Goal: Task Accomplishment & Management: Complete application form

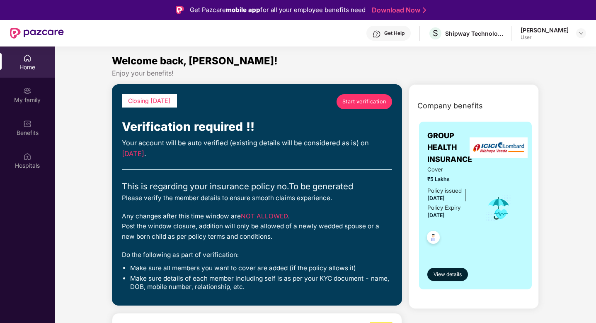
click at [351, 107] on link "Start verification" at bounding box center [365, 101] width 56 height 15
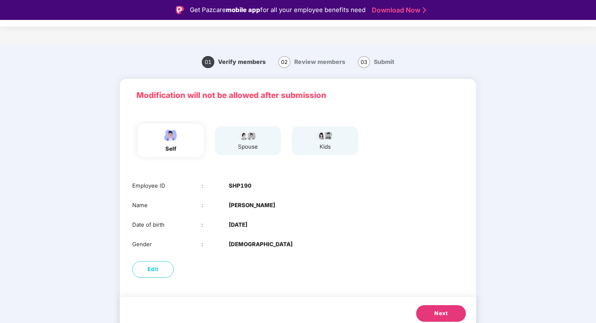
scroll to position [6, 0]
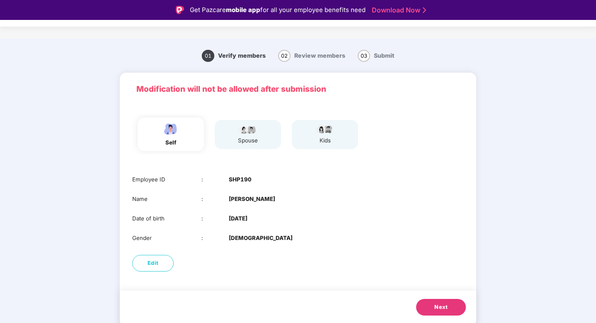
click at [436, 311] on span "Next" at bounding box center [441, 307] width 13 height 8
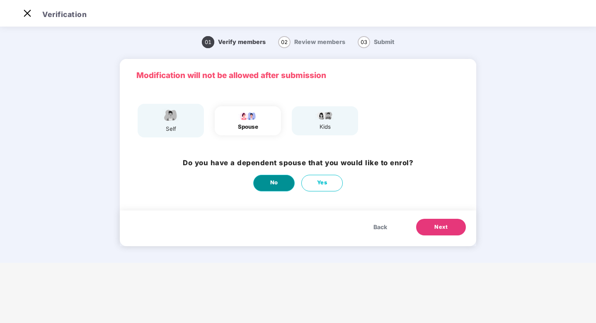
click at [281, 187] on button "No" at bounding box center [273, 183] width 41 height 17
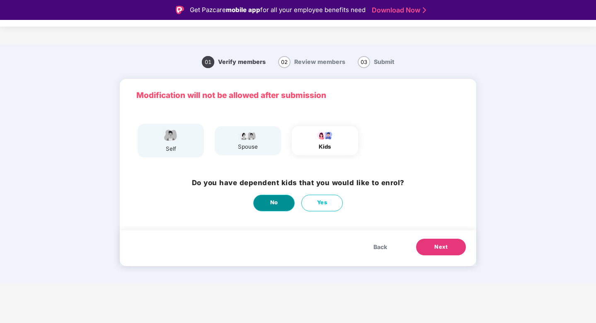
click at [278, 205] on button "No" at bounding box center [273, 203] width 41 height 17
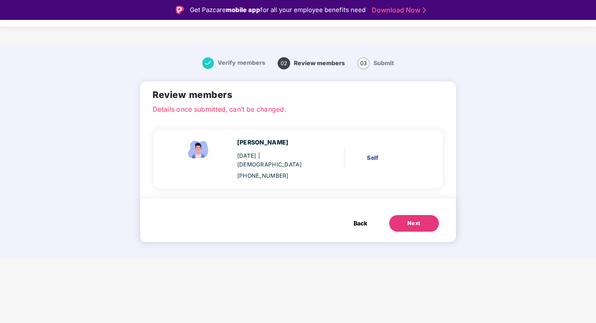
click at [362, 219] on span "Back" at bounding box center [361, 223] width 14 height 9
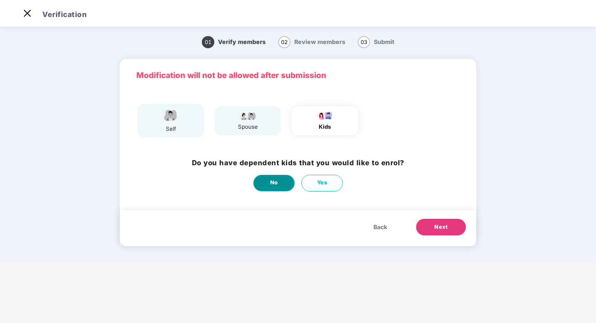
click at [280, 183] on button "No" at bounding box center [273, 183] width 41 height 17
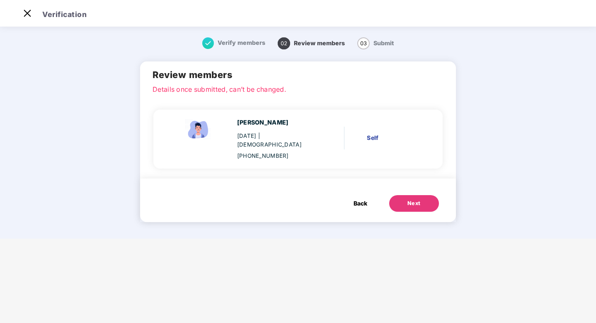
scroll to position [0, 0]
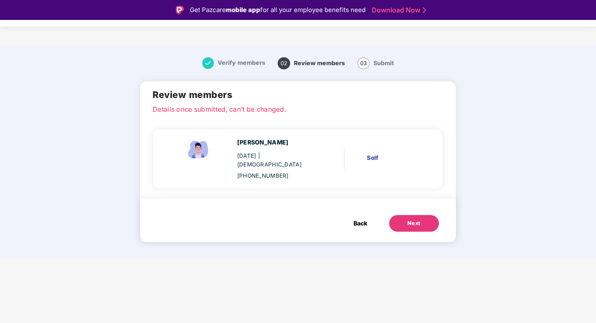
click at [412, 219] on div "Next" at bounding box center [414, 223] width 13 height 8
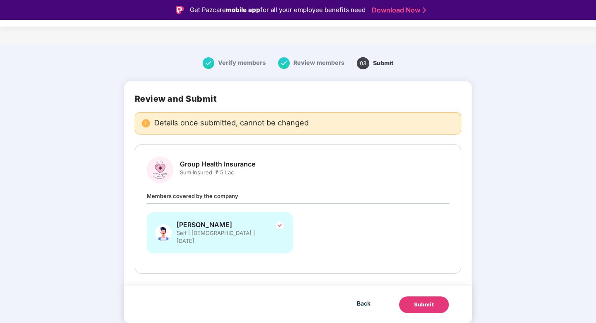
click at [421, 300] on div "Submit" at bounding box center [424, 304] width 20 height 8
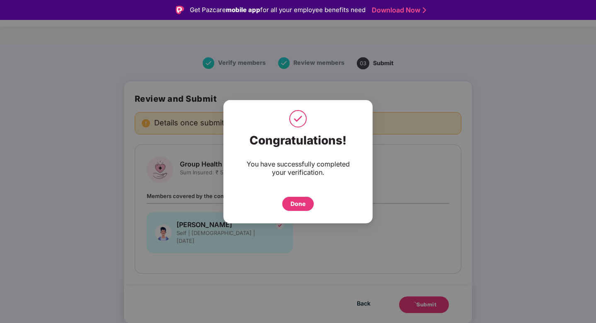
click at [294, 201] on div "Done" at bounding box center [298, 203] width 15 height 9
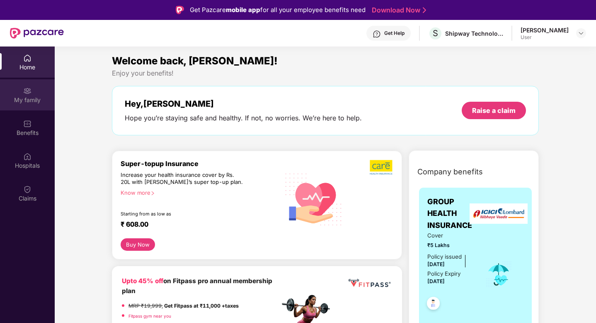
click at [20, 108] on div "My family" at bounding box center [27, 94] width 55 height 31
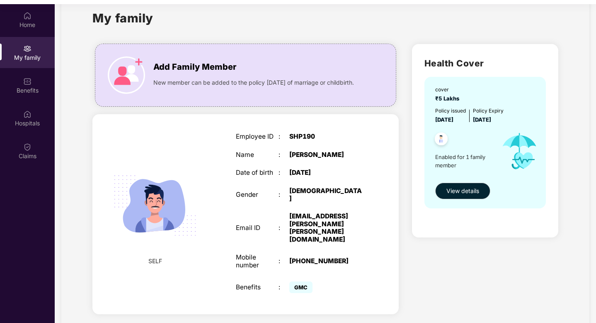
scroll to position [46, 0]
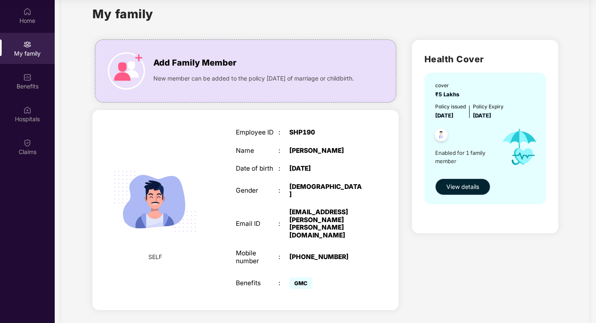
click at [484, 189] on button "View details" at bounding box center [462, 186] width 55 height 17
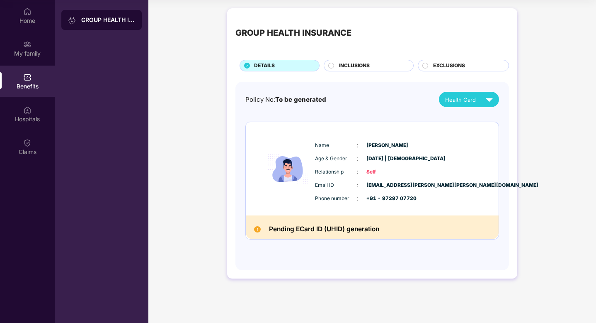
click at [465, 98] on span "Health Card" at bounding box center [460, 99] width 31 height 8
click at [466, 119] on div "[PERSON_NAME]" at bounding box center [471, 118] width 54 height 9
click at [389, 63] on div "INCLUSIONS" at bounding box center [372, 66] width 74 height 9
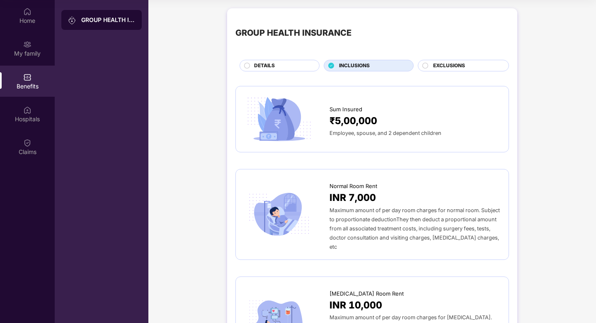
click at [443, 64] on span "EXCLUSIONS" at bounding box center [449, 66] width 32 height 8
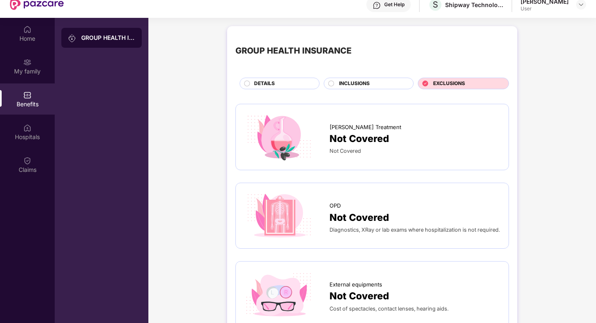
click at [353, 82] on span "INCLUSIONS" at bounding box center [354, 84] width 31 height 8
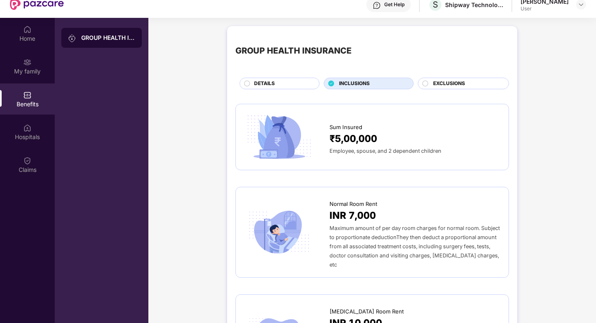
click at [274, 80] on span "DETAILS" at bounding box center [264, 84] width 21 height 8
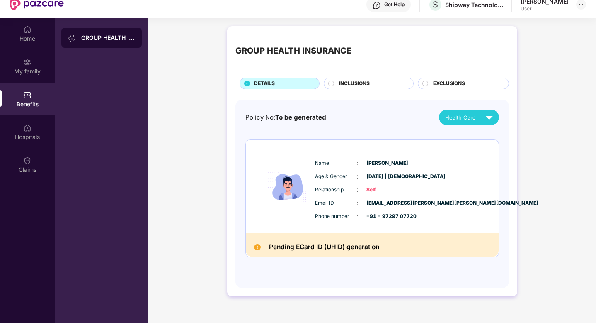
click at [350, 84] on span "INCLUSIONS" at bounding box center [354, 84] width 31 height 8
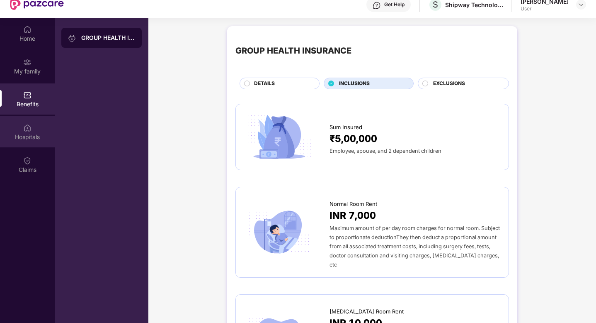
click at [35, 136] on div "Hospitals" at bounding box center [27, 137] width 55 height 8
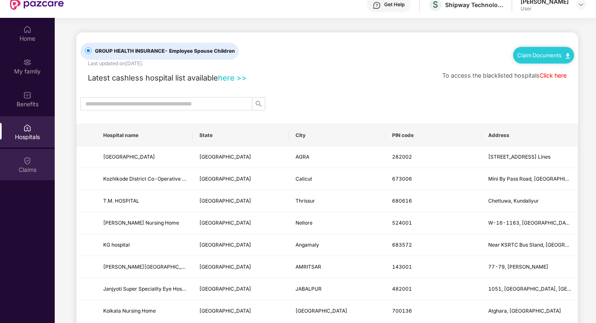
click at [46, 161] on div "Claims" at bounding box center [27, 164] width 55 height 31
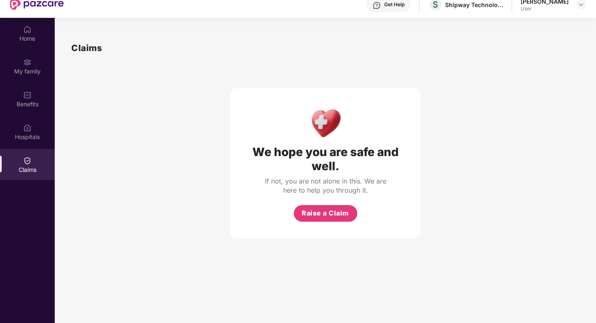
click at [549, 2] on div "[PERSON_NAME]" at bounding box center [545, 2] width 48 height 8
click at [579, 5] on img at bounding box center [581, 4] width 7 height 7
